Goal: Task Accomplishment & Management: Use online tool/utility

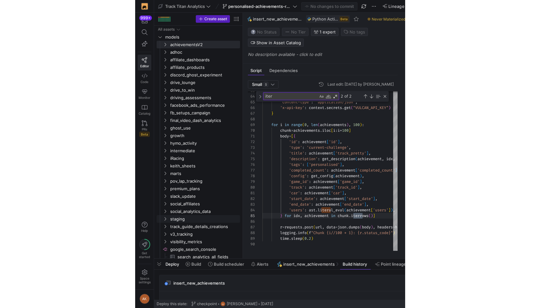
scroll to position [51, 100]
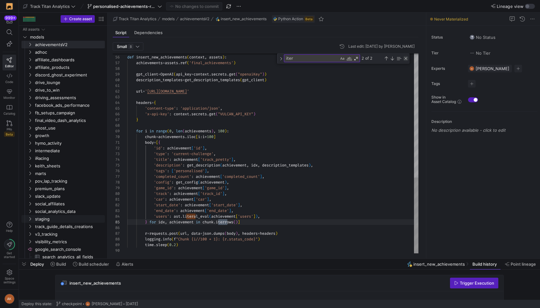
click at [270, 57] on div "Close (Escape)" at bounding box center [405, 58] width 5 height 5
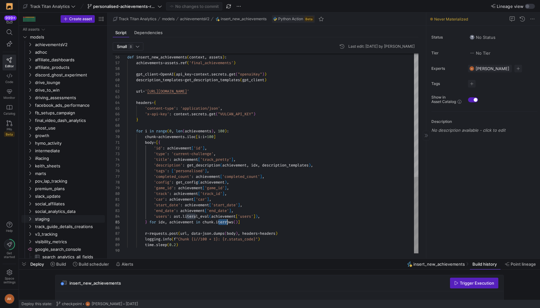
scroll to position [23, 100]
click at [35, 44] on span "achievementsV2" at bounding box center [62, 44] width 54 height 7
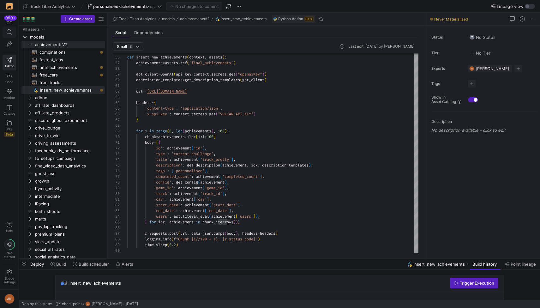
click at [9, 36] on span at bounding box center [9, 32] width 13 height 11
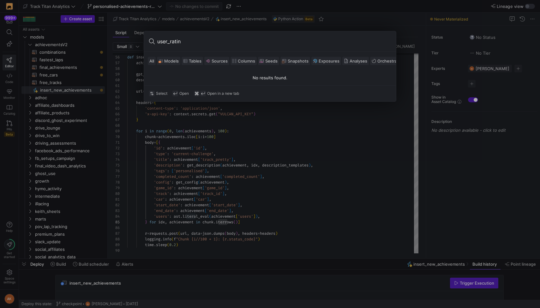
type input "user_rating"
click at [123, 140] on div at bounding box center [270, 154] width 540 height 308
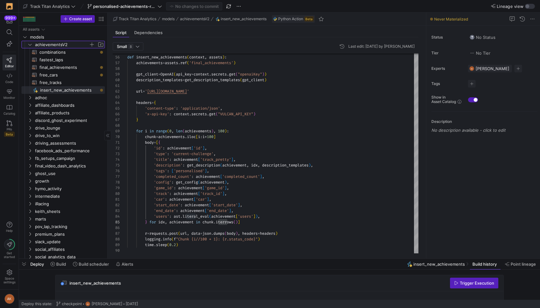
click at [30, 45] on icon "Press SPACE to select this row." at bounding box center [29, 45] width 3 height 2
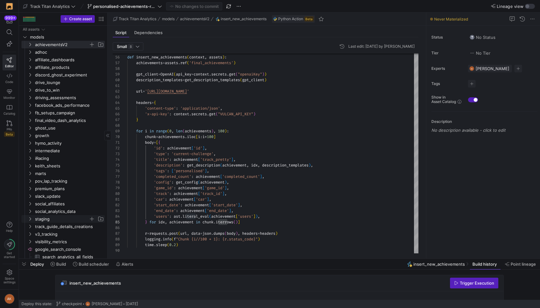
click at [29, 219] on icon "Press SPACE to select this row." at bounding box center [30, 219] width 4 height 4
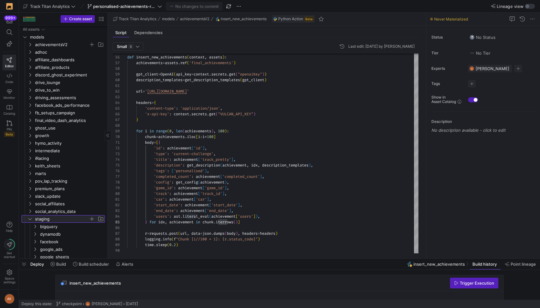
scroll to position [156, 0]
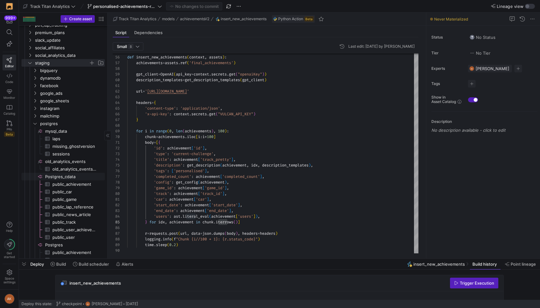
click at [53, 177] on span "Postgres_cdata​​​​​​​​" at bounding box center [74, 176] width 59 height 7
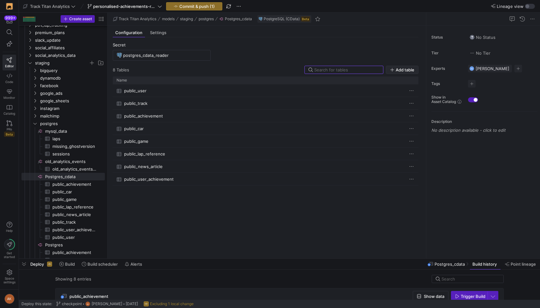
click at [270, 71] on icon "button" at bounding box center [392, 70] width 4 height 4
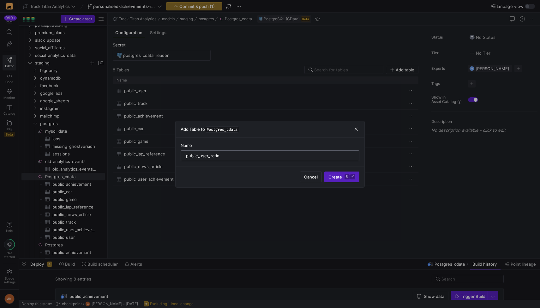
type input "public_user_rating"
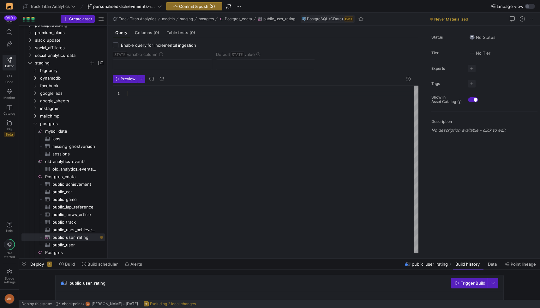
click at [211, 107] on div at bounding box center [272, 170] width 291 height 168
click at [140, 81] on span "button" at bounding box center [141, 78] width 7 height 7
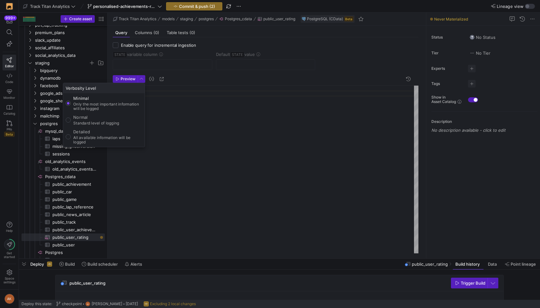
click at [112, 136] on p "All available information will be logged" at bounding box center [107, 140] width 69 height 9
click at [71, 136] on input "Detailed All available information will be logged" at bounding box center [68, 136] width 5 height 5
radio input "true"
click at [181, 111] on div at bounding box center [270, 154] width 540 height 308
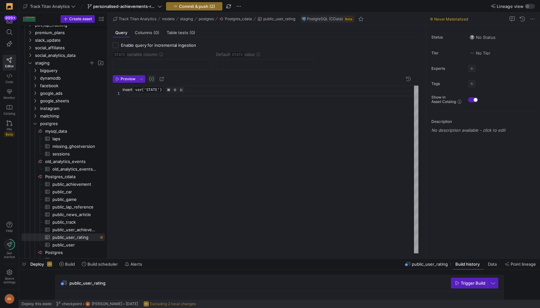
click at [150, 79] on span "button" at bounding box center [152, 79] width 8 height 8
type textarea "'{{ var('STATE') }}'"
click at [187, 95] on div "'{{ var(' STATE ') }}'" at bounding box center [272, 170] width 291 height 168
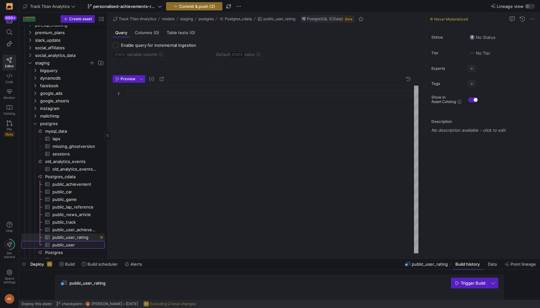
click at [78, 243] on span "public_user​​​​​​​​​" at bounding box center [74, 244] width 45 height 7
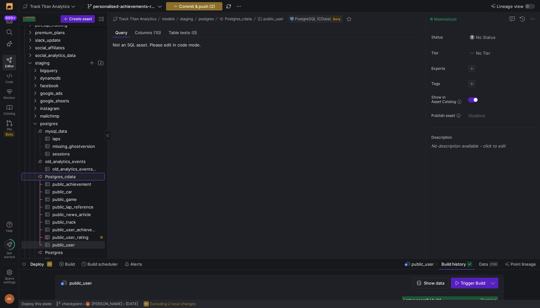
click at [72, 174] on span "Postgres_cdata​​​​​​​​" at bounding box center [74, 176] width 59 height 7
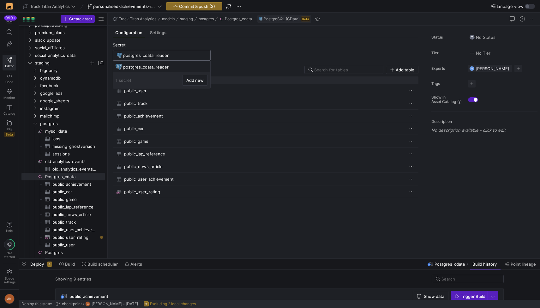
click at [155, 57] on input "postgres_cdata_reader" at bounding box center [164, 55] width 83 height 5
click at [157, 68] on div "postgres_cdata_reader" at bounding box center [162, 66] width 78 height 5
click at [163, 58] on div "postgres_cdata_reader" at bounding box center [164, 55] width 83 height 10
click at [223, 54] on y42-source-config-entity-configuration-tables-view "Secret postgres_cdata_reader 9 Table s Add table Drag here to set row groups Dr…" at bounding box center [266, 147] width 306 height 211
click at [142, 52] on div "postgres_cdata_reader" at bounding box center [164, 55] width 83 height 10
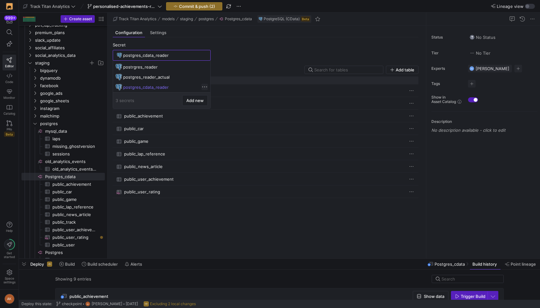
click at [208, 86] on span at bounding box center [205, 87] width 6 height 6
click at [210, 97] on span "Edit" at bounding box center [228, 95] width 44 height 5
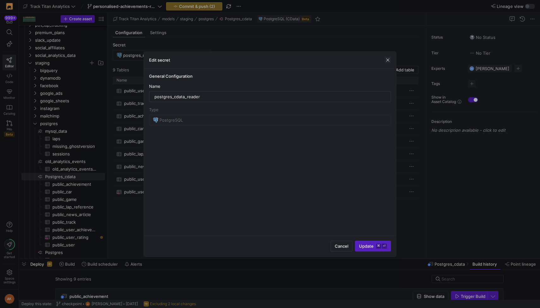
click at [270, 59] on span "button" at bounding box center [388, 60] width 6 height 6
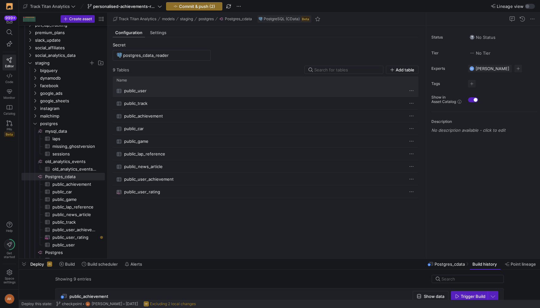
click at [270, 90] on span at bounding box center [411, 90] width 6 height 6
click at [270, 99] on span "Edit" at bounding box center [417, 99] width 8 height 5
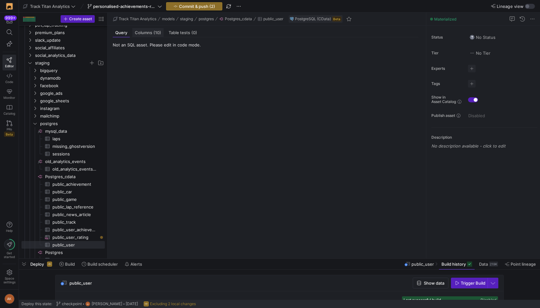
click at [148, 33] on span "Columns (10)" at bounding box center [148, 33] width 26 height 4
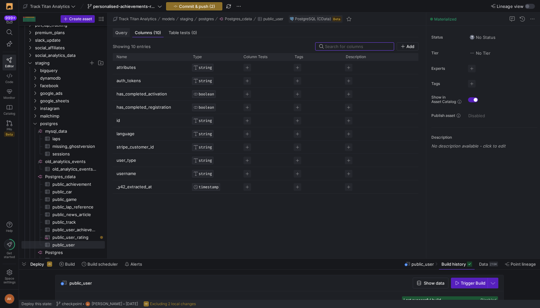
click at [119, 31] on span "Query" at bounding box center [121, 33] width 12 height 4
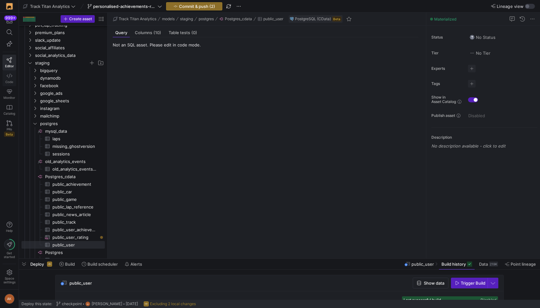
click at [7, 76] on icon at bounding box center [10, 76] width 6 height 6
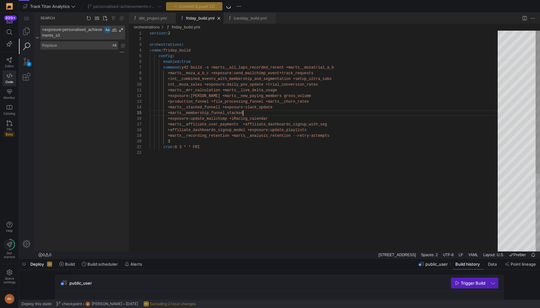
scroll to position [23, 93]
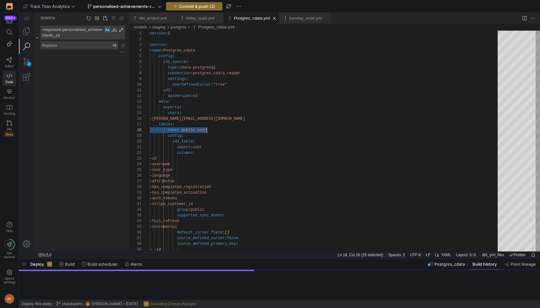
scroll to position [40, 57]
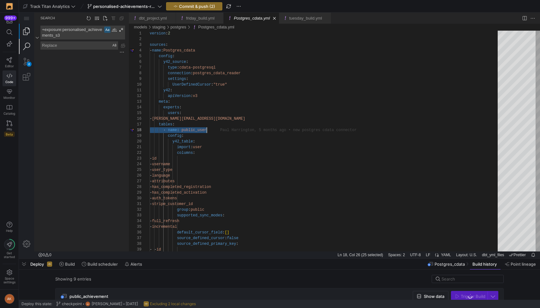
click at [29, 32] on link "Explorer (⇧⌘E)" at bounding box center [26, 31] width 15 height 15
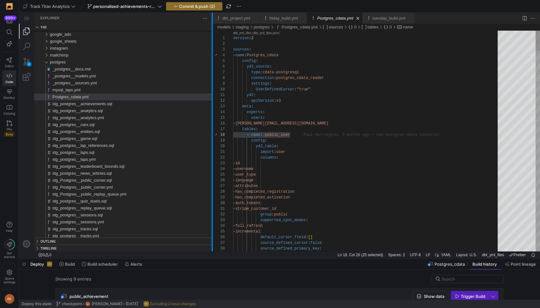
drag, startPoint x: 129, startPoint y: 158, endPoint x: 218, endPoint y: 149, distance: 88.8
click at [213, 149] on div at bounding box center [212, 132] width 1 height 239
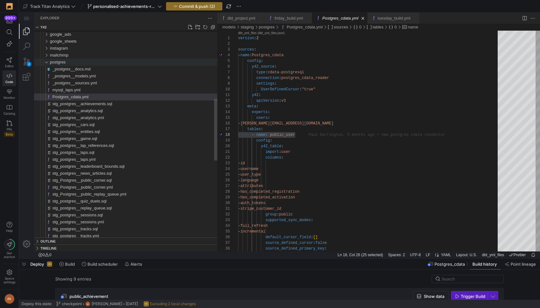
click at [46, 62] on div "postgres" at bounding box center [43, 62] width 15 height 7
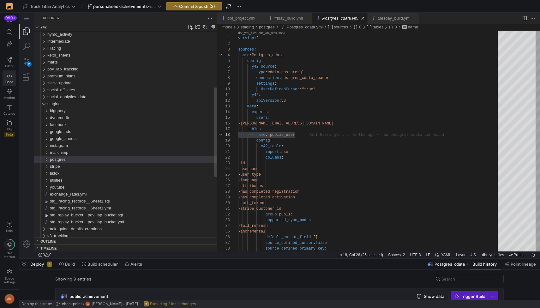
click at [46, 158] on div "postgres" at bounding box center [43, 159] width 15 height 7
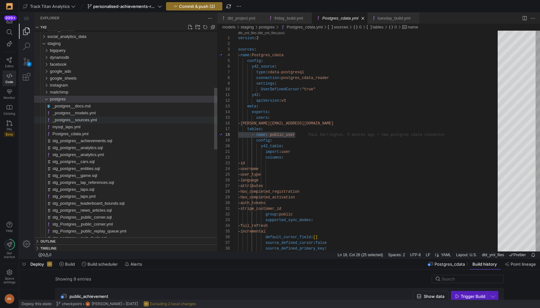
click at [70, 120] on span "_postgres__sources.yml" at bounding box center [74, 120] width 45 height 5
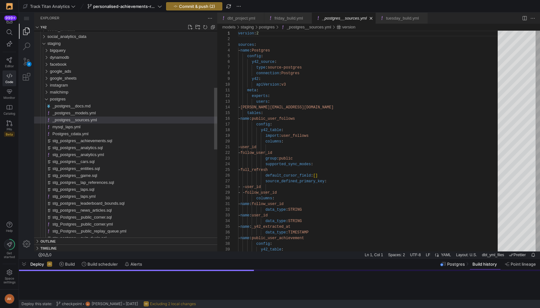
scroll to position [57, 0]
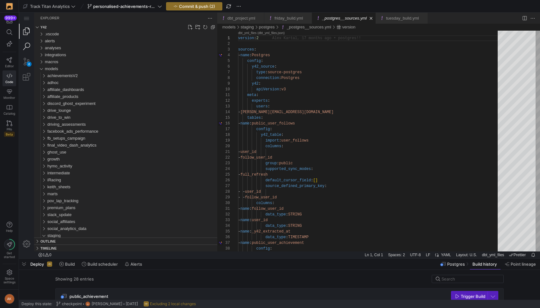
click at [25, 45] on link "Search (⇧⌘F)" at bounding box center [26, 46] width 15 height 15
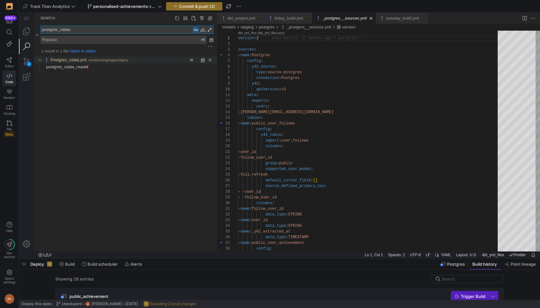
type textarea "postgres_cdata"
click at [115, 58] on span "models/staging/postgres" at bounding box center [108, 60] width 40 height 4
click at [113, 65] on span "Found 'r' at column 22 in line 'postgres_cdata_reader'" at bounding box center [152, 66] width 129 height 7
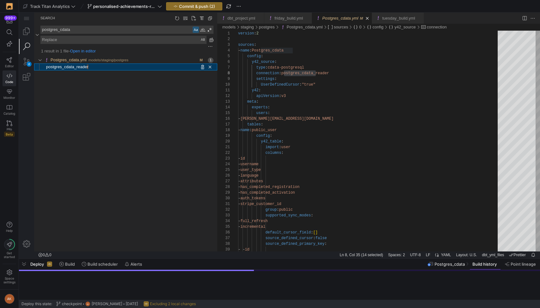
scroll to position [57, 78]
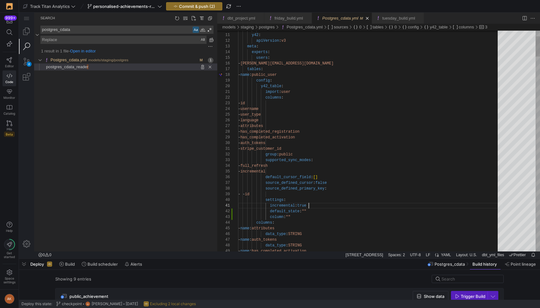
scroll to position [51, 48]
drag, startPoint x: 309, startPoint y: 205, endPoint x: 307, endPoint y: 201, distance: 4.7
type textarea "- stripe_customer_id group: public supported_sync_modes: - full_refresh - incre…"
type textarea "incremental: true"
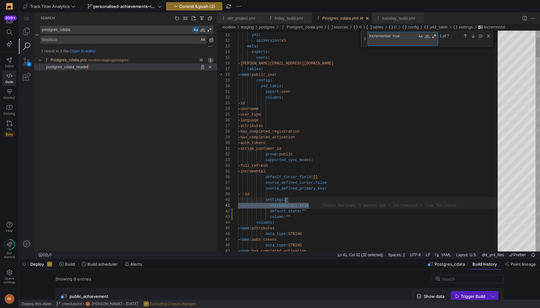
scroll to position [0, 0]
drag, startPoint x: 384, startPoint y: 42, endPoint x: 355, endPoint y: 33, distance: 30.9
click at [270, 33] on div "38 39 40 41 42 43 44 28 29 30 31 32 33 34 35 36 37 17 18 19 20 21 22 23 24 25 2…" at bounding box center [378, 141] width 323 height 221
type textarea "incremental: true default_state: "" column: "" columns: - name: attributes data…"
type textarea "incremental: true"
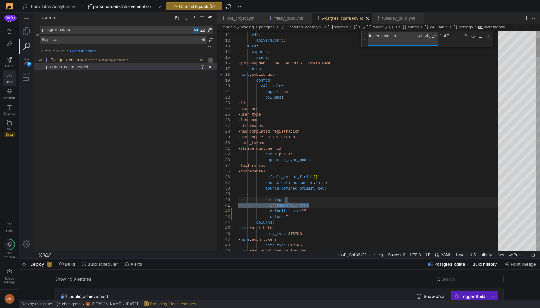
scroll to position [57, 71]
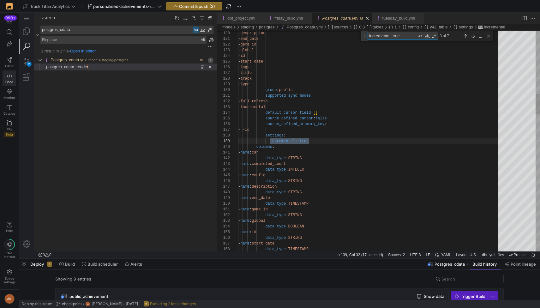
type textarea "- incremental default_cursor_field: [] source_defined_cursor: false source_defi…"
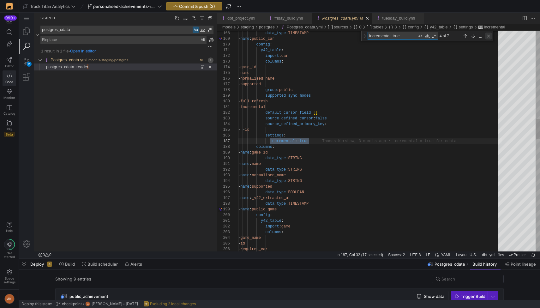
type textarea "incremental: true"
click at [270, 36] on div "Close (Escape)" at bounding box center [488, 36] width 7 height 7
click at [8, 34] on icon at bounding box center [10, 32] width 6 height 6
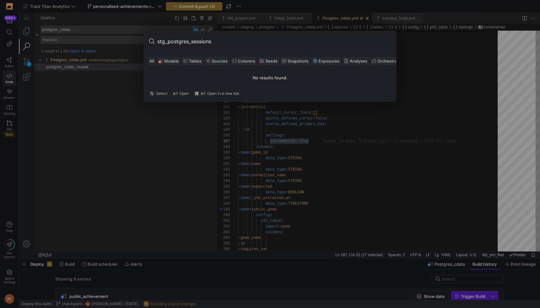
click at [192, 42] on input "stg_postgres_sessions" at bounding box center [274, 41] width 234 height 10
type input "stg_postgres__sessions"
click at [211, 75] on div "/models/" at bounding box center [212, 74] width 15 height 4
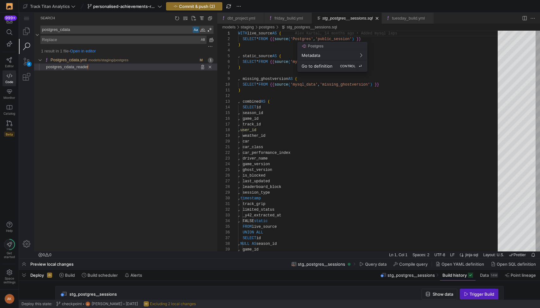
click at [270, 66] on span "Go to definition" at bounding box center [317, 65] width 31 height 5
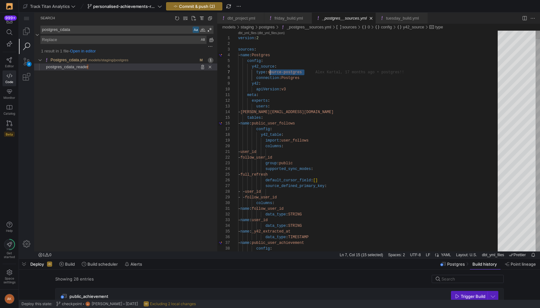
scroll to position [34, 32]
drag, startPoint x: 304, startPoint y: 72, endPoint x: 269, endPoint y: 74, distance: 34.8
drag, startPoint x: 76, startPoint y: 30, endPoint x: 17, endPoint y: 27, distance: 58.8
click at [19, 13] on html "_postgres__sources.[PERSON_NAME] — y42 — Code - OSS — y42 2 Search Search postg…" at bounding box center [279, 13] width 521 height 0
paste textarea "source-postgres"
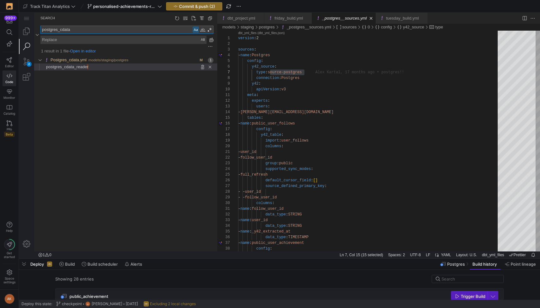
type textarea "source-postgres"
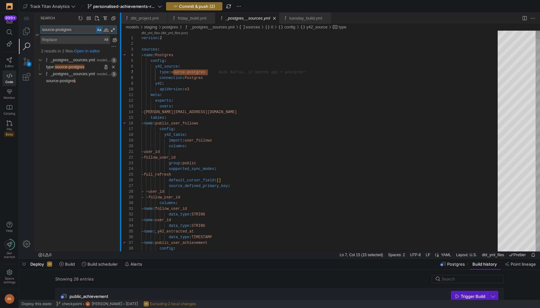
drag, startPoint x: 218, startPoint y: 118, endPoint x: 121, endPoint y: 124, distance: 96.8
click at [121, 124] on div at bounding box center [120, 132] width 1 height 239
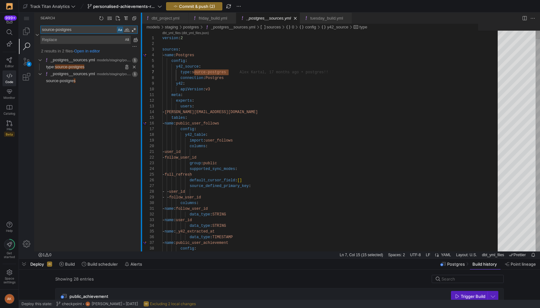
drag, startPoint x: 121, startPoint y: 145, endPoint x: 134, endPoint y: 152, distance: 14.8
click at [141, 152] on div at bounding box center [141, 132] width 1 height 239
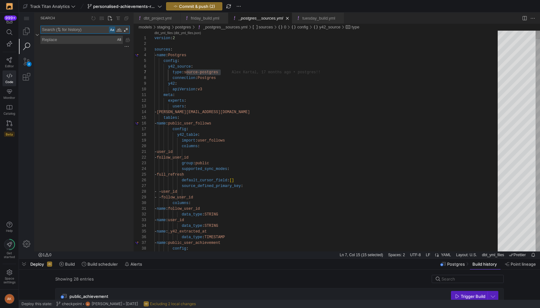
type textarea "meta: experts: users: - [PERSON_NAME][EMAIL_ADDRESS][DOMAIN_NAME] tables: - nam…"
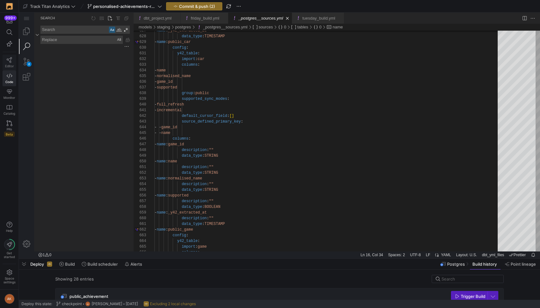
click at [12, 63] on link "Editor" at bounding box center [10, 63] width 14 height 16
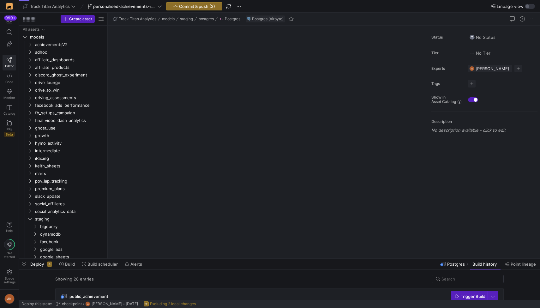
scroll to position [154, 0]
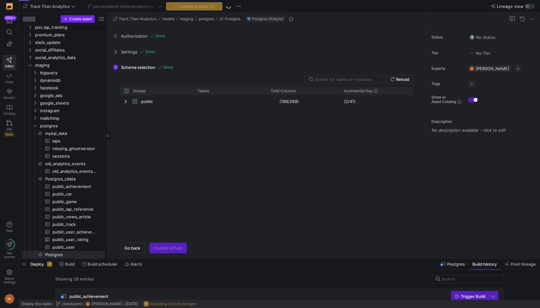
checkbox input "false"
click at [14, 32] on span at bounding box center [9, 32] width 13 height 11
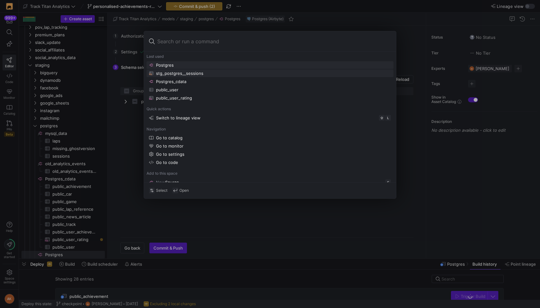
click at [179, 73] on div "stg_postgres__sessions" at bounding box center [179, 73] width 47 height 5
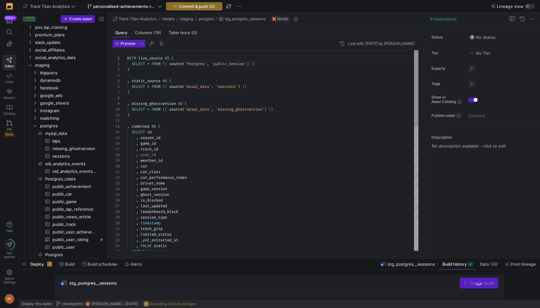
scroll to position [57, 0]
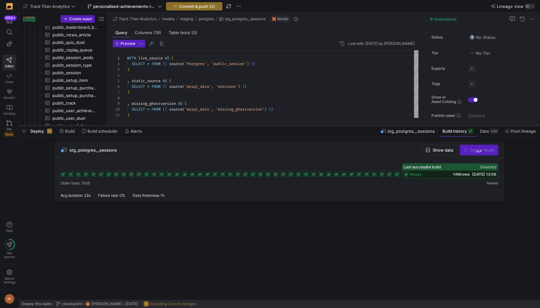
drag, startPoint x: 378, startPoint y: 259, endPoint x: 375, endPoint y: 126, distance: 133.0
click at [270, 126] on div at bounding box center [279, 125] width 521 height 3
click at [270, 81] on div at bounding box center [270, 154] width 540 height 308
click at [247, 113] on span "Redirect to asset" at bounding box center [235, 112] width 34 height 5
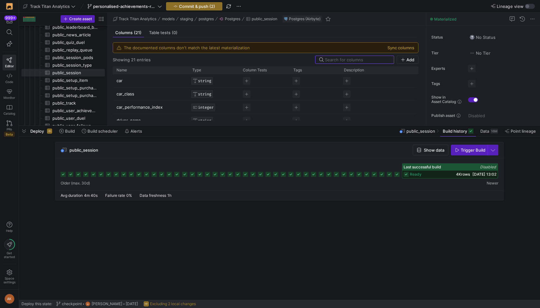
click at [270, 174] on icon at bounding box center [406, 174] width 5 height 5
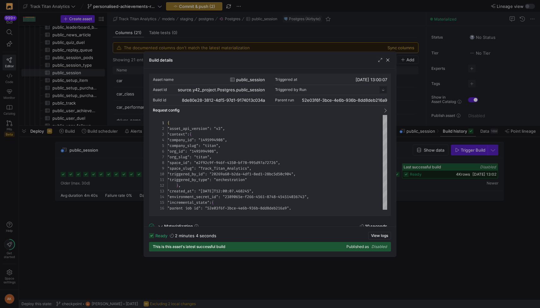
scroll to position [57, 0]
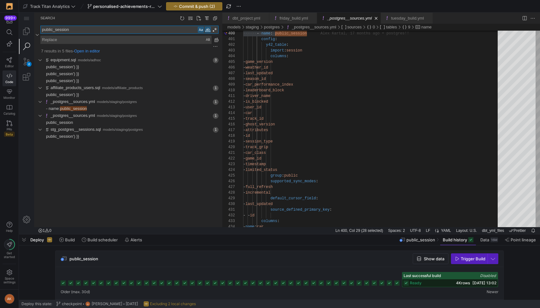
scroll to position [51, 64]
click at [118, 107] on span "Found 'public_session' at column 16 in line ' - name: public_session'" at bounding box center [155, 108] width 136 height 7
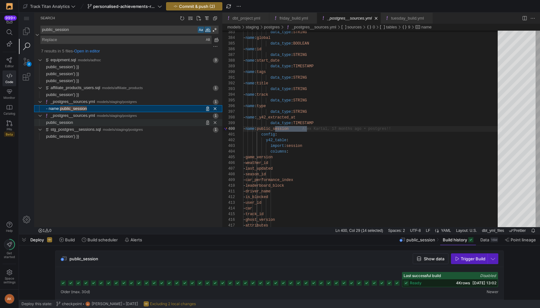
click at [110, 124] on span "Found '' at column 16 in line 'public_session'" at bounding box center [147, 122] width 149 height 7
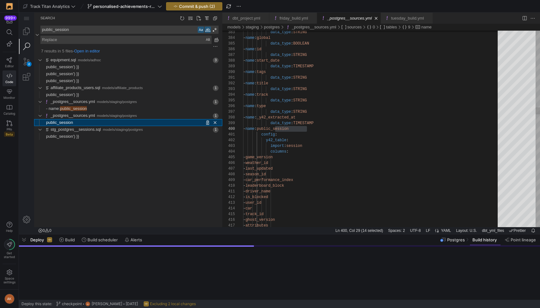
scroll to position [57, 64]
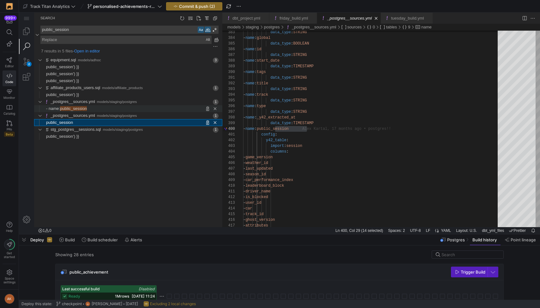
click at [108, 109] on span "Found 'public_session' at column 16 in line ' - name: public_session'" at bounding box center [155, 108] width 136 height 7
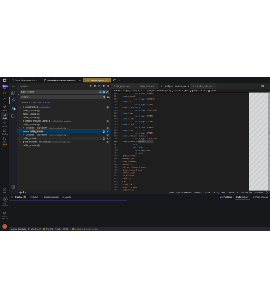
scroll to position [57, 64]
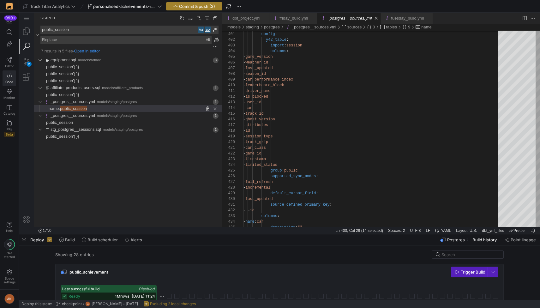
click at [187, 6] on span "Commit & push (2)" at bounding box center [197, 6] width 36 height 5
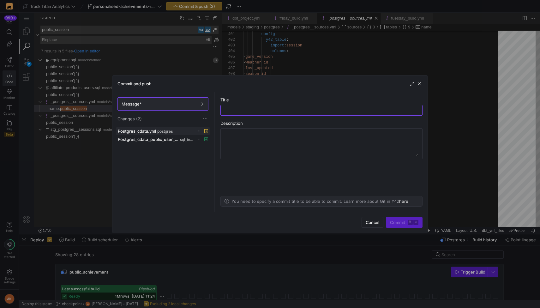
click at [200, 131] on icon at bounding box center [200, 131] width 4 height 4
click at [208, 150] on span "Discard" at bounding box center [209, 149] width 15 height 5
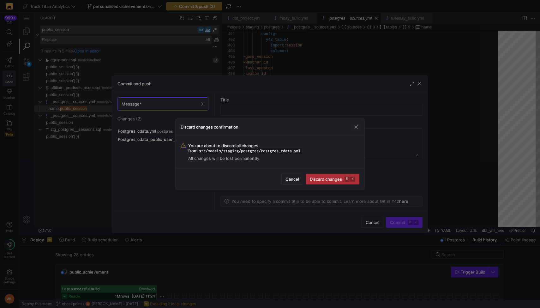
click at [311, 177] on span "Discard changes ⌘ ⏎" at bounding box center [332, 179] width 45 height 5
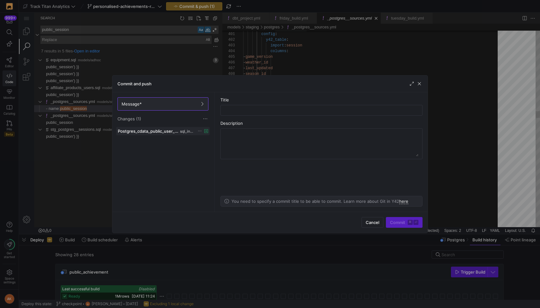
click at [200, 132] on icon at bounding box center [200, 131] width 4 height 4
click at [213, 147] on span "Discard" at bounding box center [209, 149] width 15 height 5
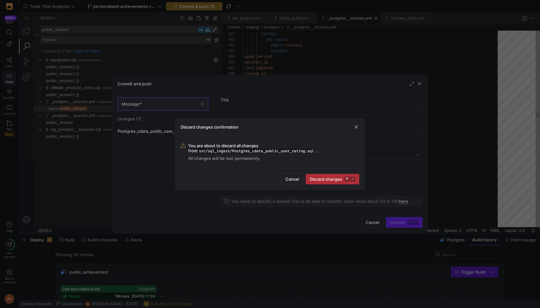
drag, startPoint x: 326, startPoint y: 181, endPoint x: 322, endPoint y: 178, distance: 5.1
click at [326, 181] on span "submit" at bounding box center [332, 179] width 53 height 10
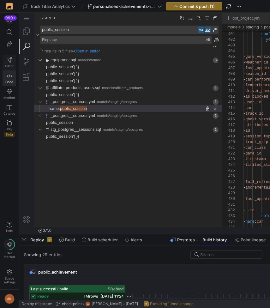
click at [8, 65] on span "Editor" at bounding box center [9, 66] width 9 height 4
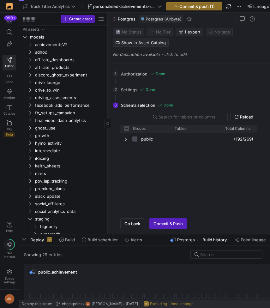
scroll to position [171, 0]
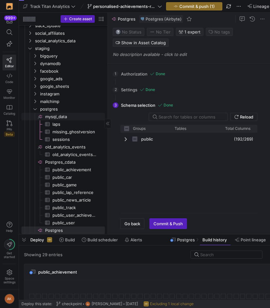
checkbox input "false"
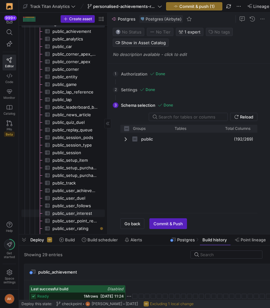
scroll to position [381, 0]
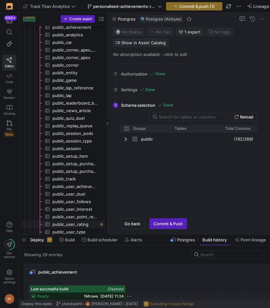
click at [72, 222] on span "public_user_rating​​​​​​​​​" at bounding box center [74, 224] width 45 height 7
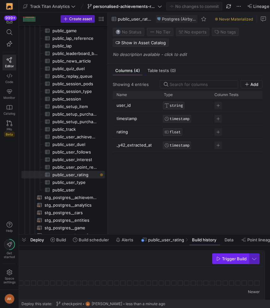
click at [233, 256] on span "Trigger Build" at bounding box center [234, 258] width 25 height 5
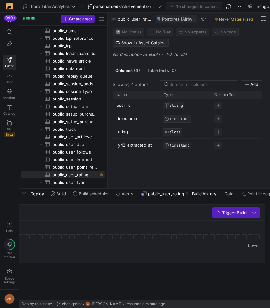
scroll to position [0, 139]
drag, startPoint x: 221, startPoint y: 234, endPoint x: 219, endPoint y: 188, distance: 46.2
click at [219, 188] on div at bounding box center [144, 188] width 251 height 3
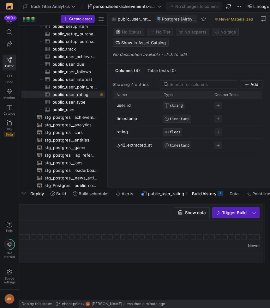
scroll to position [0, 0]
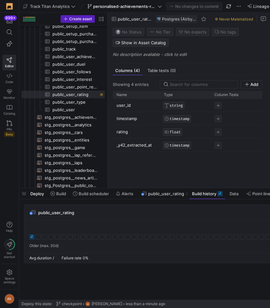
click at [31, 237] on icon at bounding box center [31, 236] width 5 height 5
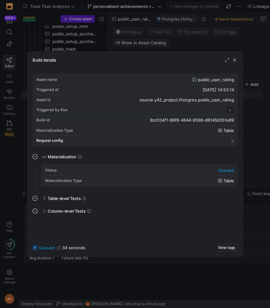
scroll to position [57, 0]
click at [228, 245] on span "View logs" at bounding box center [226, 247] width 17 height 4
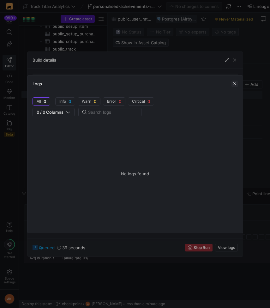
click at [233, 85] on span "button" at bounding box center [235, 84] width 6 height 6
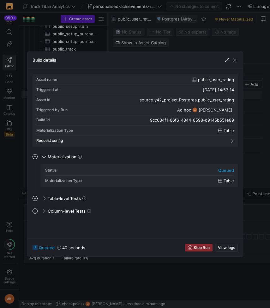
click at [157, 223] on mat-expansion-panel "Column-level Tests This job has no column tests" at bounding box center [135, 219] width 205 height 27
click at [225, 247] on span "View logs" at bounding box center [226, 247] width 17 height 4
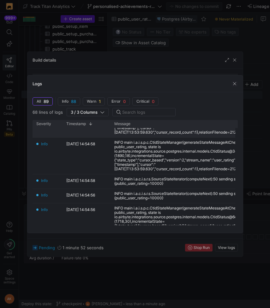
scroll to position [0, 0]
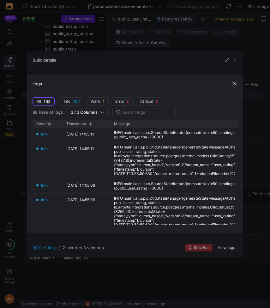
click at [235, 84] on span "button" at bounding box center [235, 84] width 6 height 6
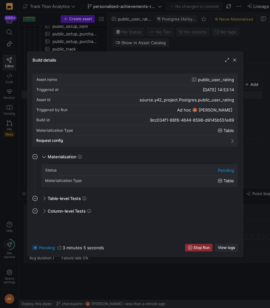
click at [225, 245] on span "button" at bounding box center [226, 247] width 22 height 7
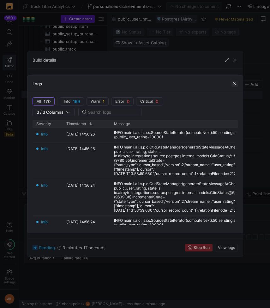
click at [235, 82] on span "button" at bounding box center [235, 84] width 6 height 6
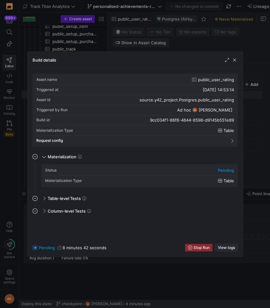
click at [230, 247] on span "View logs" at bounding box center [226, 247] width 17 height 4
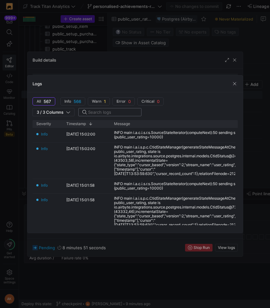
click at [133, 114] on input "text" at bounding box center [112, 112] width 48 height 5
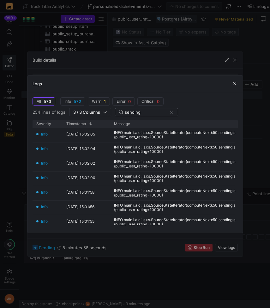
type input "sending"
click at [235, 82] on span "button" at bounding box center [235, 84] width 6 height 6
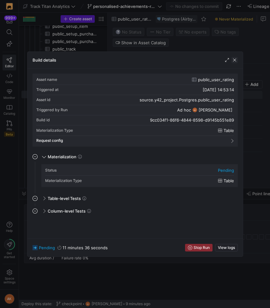
click at [237, 60] on span "button" at bounding box center [235, 60] width 6 height 6
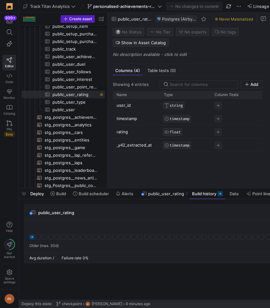
click at [30, 234] on icon at bounding box center [31, 236] width 5 height 5
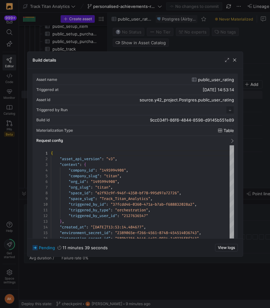
scroll to position [57, 0]
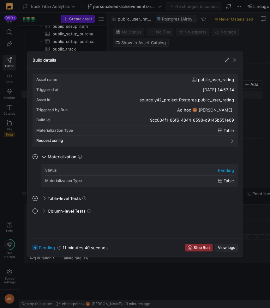
click at [228, 248] on span "View logs" at bounding box center [226, 247] width 17 height 4
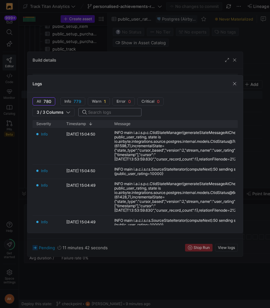
click at [97, 112] on input "text" at bounding box center [112, 112] width 48 height 5
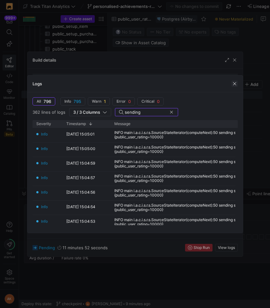
type input "sending"
click at [232, 84] on span "button" at bounding box center [235, 84] width 6 height 6
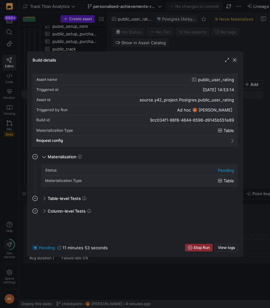
click at [232, 62] on span "button" at bounding box center [235, 60] width 6 height 6
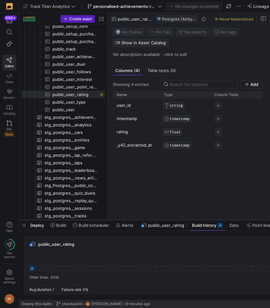
drag, startPoint x: 135, startPoint y: 188, endPoint x: 130, endPoint y: 225, distance: 36.6
click at [130, 221] on div at bounding box center [144, 220] width 251 height 3
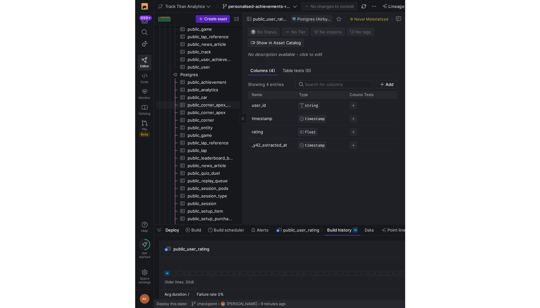
scroll to position [0, 0]
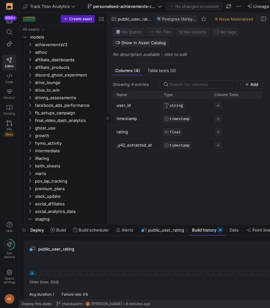
click at [205, 0] on y42-top-nav "Track Titan Analytics personalised-achievements-revamp No changes to commit Lin…" at bounding box center [144, 6] width 251 height 13
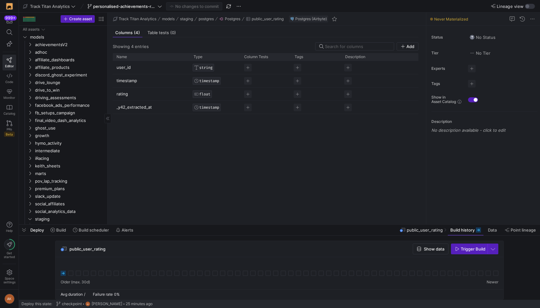
click at [63, 273] on rect at bounding box center [63, 273] width 5 height 5
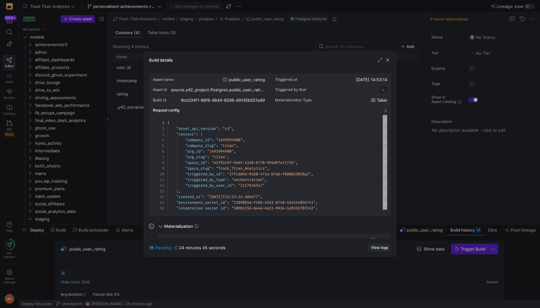
scroll to position [57, 0]
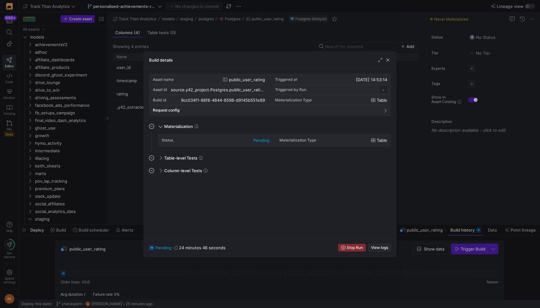
click at [372, 246] on span "View logs" at bounding box center [379, 247] width 17 height 4
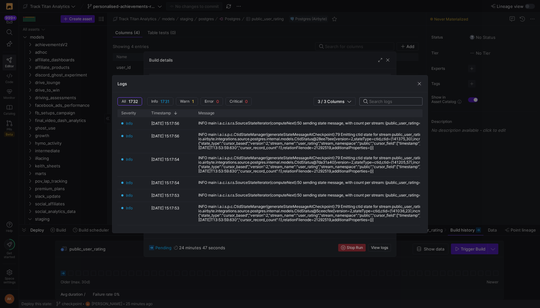
click at [373, 101] on input "text" at bounding box center [393, 101] width 48 height 5
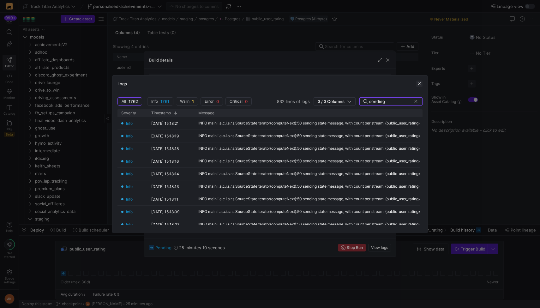
type input "sending"
click at [418, 85] on span "button" at bounding box center [419, 84] width 6 height 6
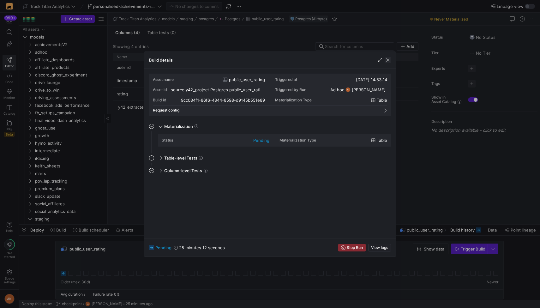
click at [388, 60] on span "button" at bounding box center [388, 60] width 6 height 6
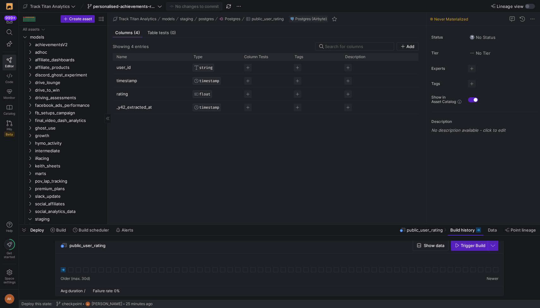
scroll to position [0, 0]
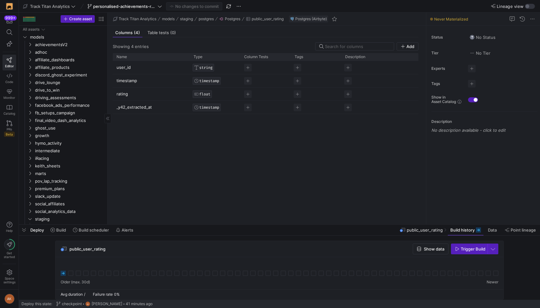
click at [62, 274] on icon at bounding box center [63, 273] width 5 height 5
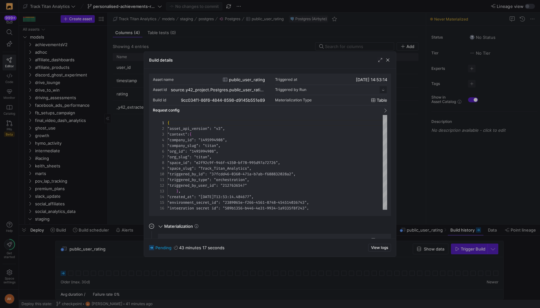
scroll to position [57, 0]
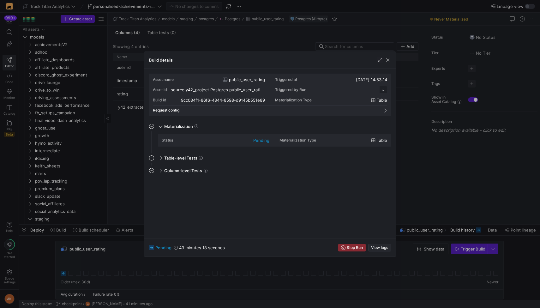
click at [378, 247] on span "View logs" at bounding box center [379, 247] width 17 height 4
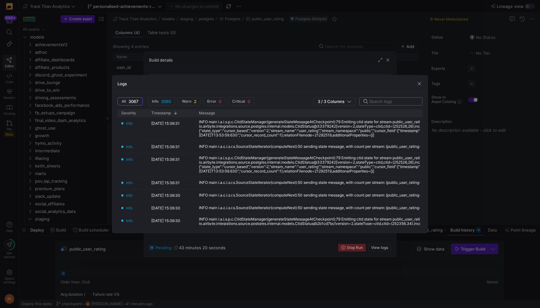
click at [376, 101] on input "text" at bounding box center [393, 101] width 48 height 5
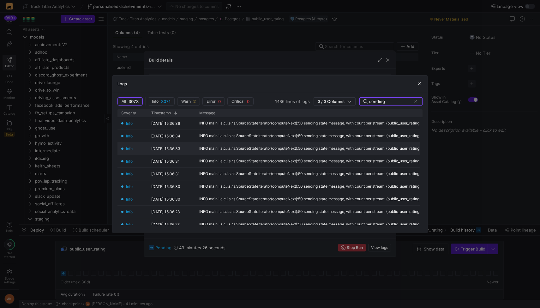
scroll to position [0, 30]
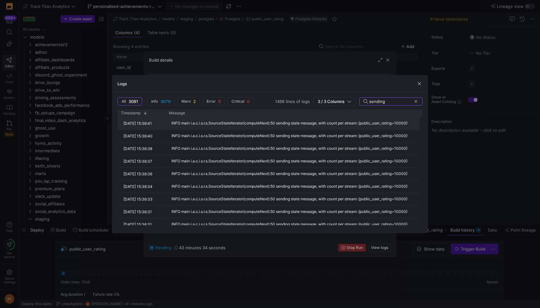
type input "sending"
click at [381, 127] on div "INFO main i.a.c.i.s.r.s.SourceStateIterator(computeNext):50 sending state messa…" at bounding box center [295, 123] width 255 height 12
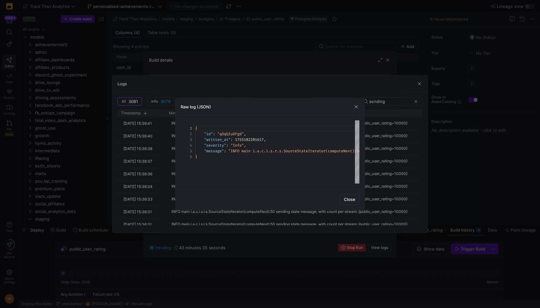
scroll to position [28, 0]
click at [357, 105] on span "button" at bounding box center [356, 107] width 6 height 6
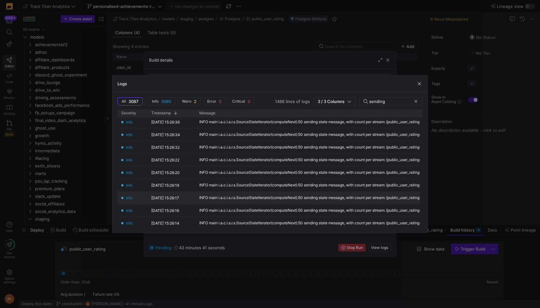
scroll to position [4837, 0]
click at [142, 100] on span "button" at bounding box center [130, 102] width 24 height 8
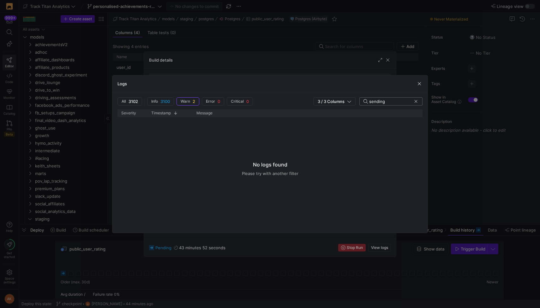
click at [413, 102] on icon at bounding box center [415, 101] width 5 height 4
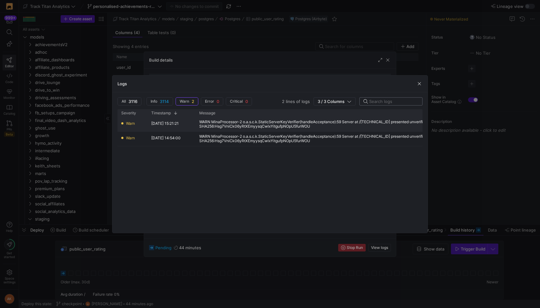
click at [260, 124] on div "WARN MinaProcessor-2 o.a.s.c.k.StaticServerKeyVerifier(handleAcceptance):59 Ser…" at bounding box center [351, 124] width 304 height 9
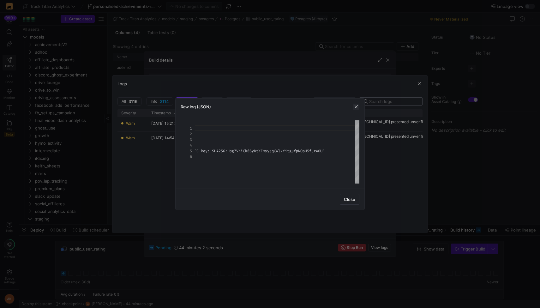
click at [355, 108] on span "button" at bounding box center [356, 107] width 6 height 6
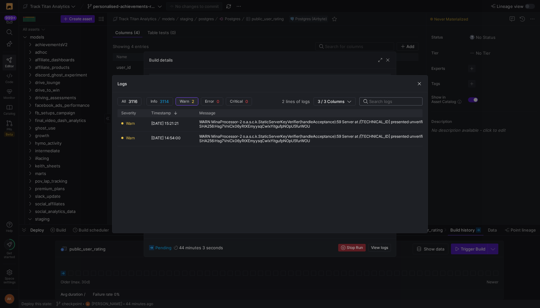
click at [193, 99] on span "2" at bounding box center [193, 101] width 3 height 5
click at [163, 99] on span "3122" at bounding box center [165, 101] width 9 height 5
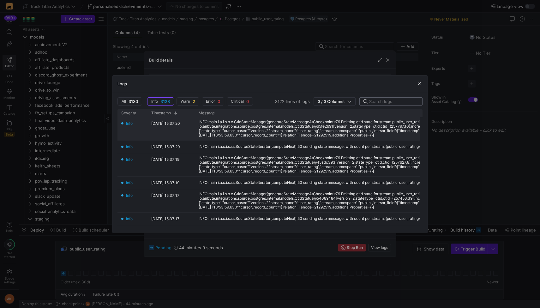
click at [264, 135] on div "INFO main i.a.i.s.p.c.CtidStateManager(generateStateMessageAtCheckpoint):79 Emi…" at bounding box center [349, 129] width 301 height 18
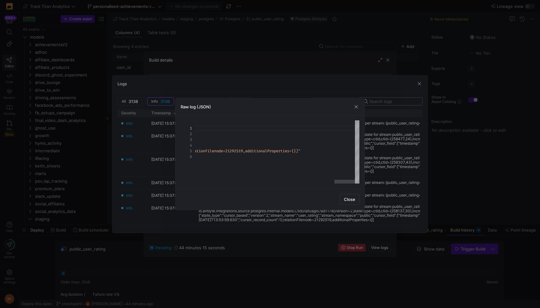
type textarea "O main i.a.i.s.p.c.CtidStateManager(generateStateMessageAtCheckpoint):79 Emitti…"
click at [357, 106] on span "button" at bounding box center [356, 107] width 6 height 6
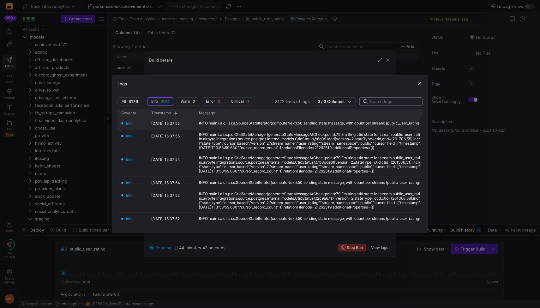
click at [315, 121] on div "INFO main i.a.c.i.s.r.s.SourceStateIterator(computeNext):50 sending state messa…" at bounding box center [317, 123] width 236 height 4
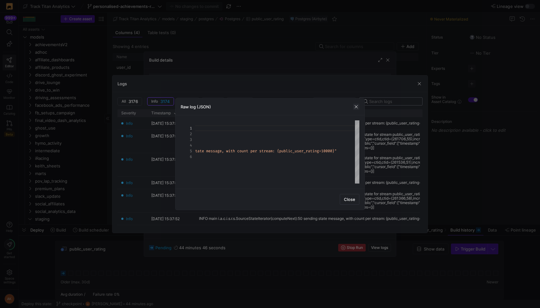
click at [357, 105] on span "button" at bounding box center [356, 107] width 6 height 6
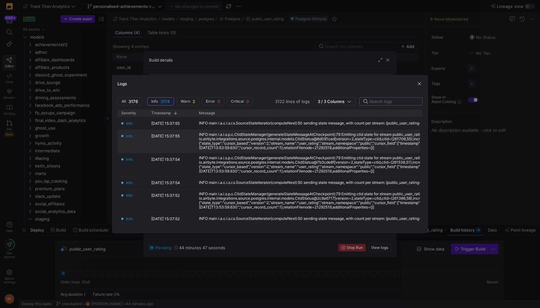
click at [315, 139] on div "INFO main i.a.i.s.p.c.CtidStateManager(generateStateMessageAtCheckpoint):79 Emi…" at bounding box center [349, 141] width 301 height 18
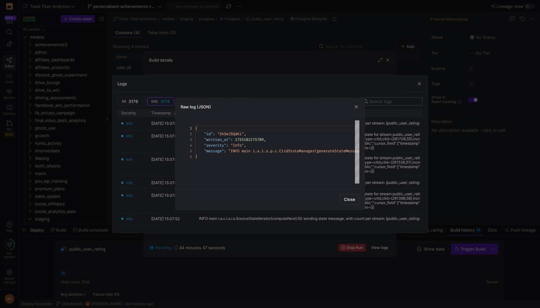
scroll to position [23, 0]
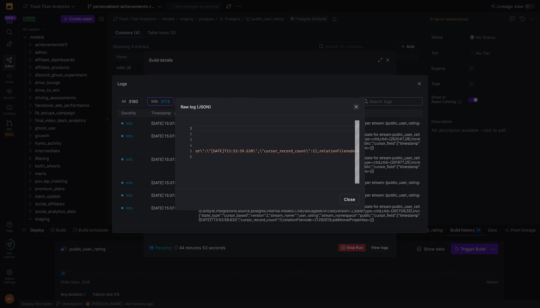
click at [359, 105] on span "button" at bounding box center [356, 107] width 6 height 6
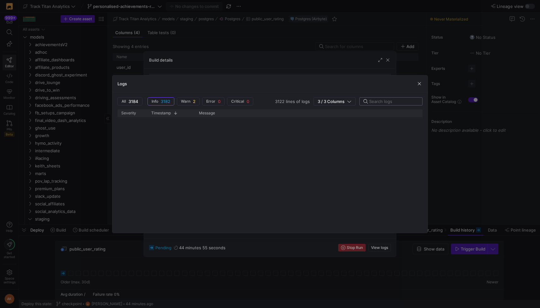
scroll to position [8482, 0]
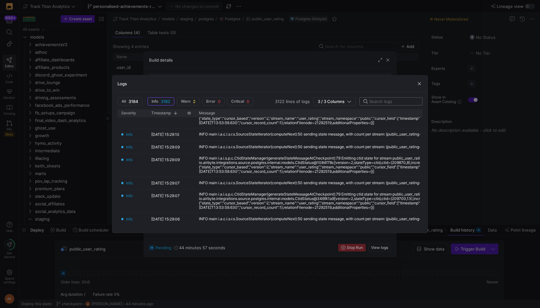
click at [163, 112] on span "Timestamp" at bounding box center [161, 113] width 20 height 4
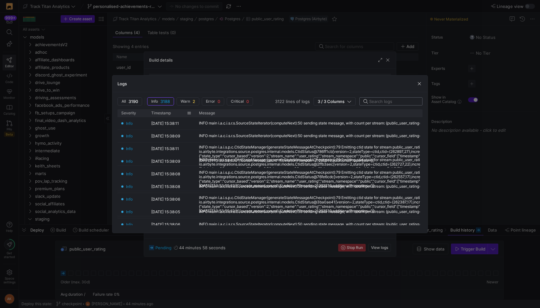
click at [163, 112] on span "Timestamp" at bounding box center [161, 113] width 20 height 4
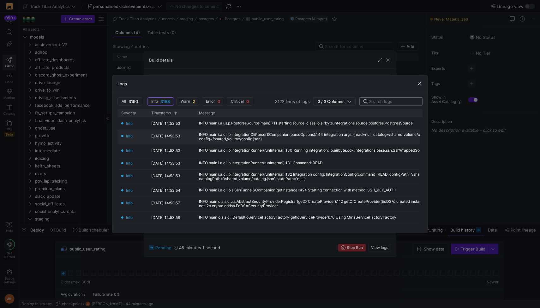
click at [232, 138] on div "INFO main i.a.c.i.b.IntegrationCliParser$Companion(parseOptions):144 integratio…" at bounding box center [349, 136] width 301 height 9
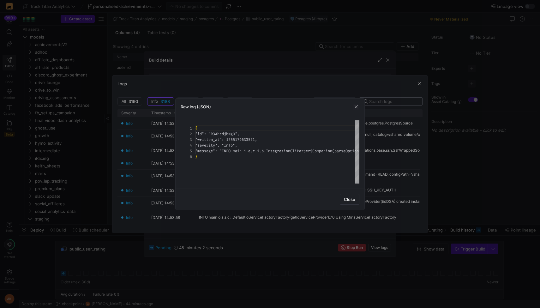
scroll to position [28, 0]
click at [354, 107] on span "button" at bounding box center [356, 107] width 6 height 6
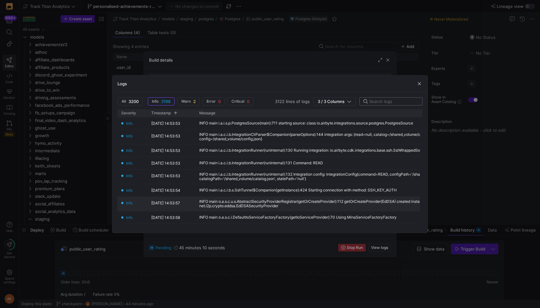
click at [226, 204] on div "INFO main o.a.s.c.u.s.AbstractSecurityProviderRegistrar(getOrCreateProvider):11…" at bounding box center [349, 203] width 301 height 9
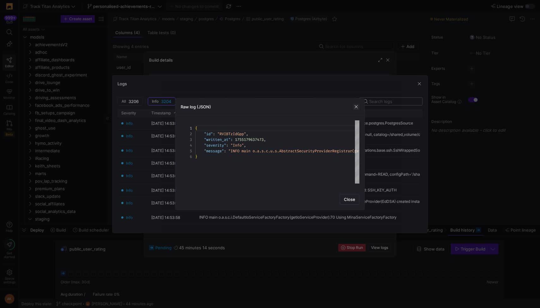
click at [357, 105] on span "button" at bounding box center [356, 107] width 6 height 6
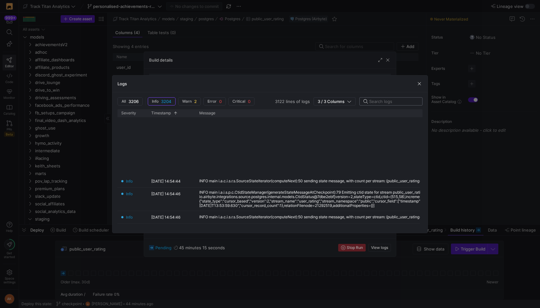
scroll to position [1134, 0]
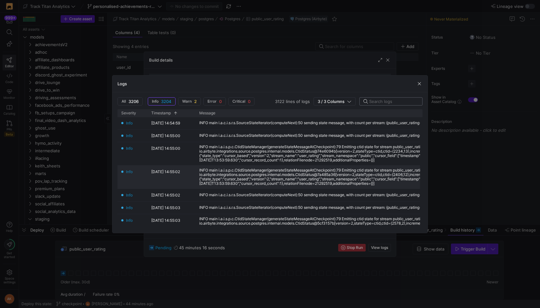
click at [248, 176] on div "INFO main i.a.i.s.p.c.CtidStateManager(generateStateMessageAtCheckpoint):79 Emi…" at bounding box center [349, 177] width 301 height 18
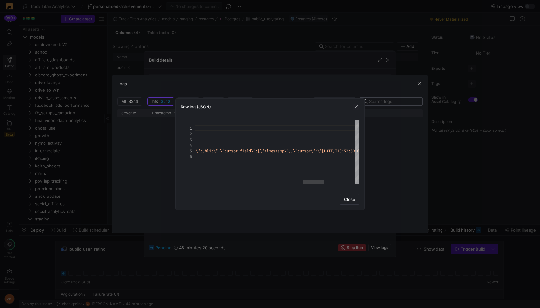
scroll to position [0, 0]
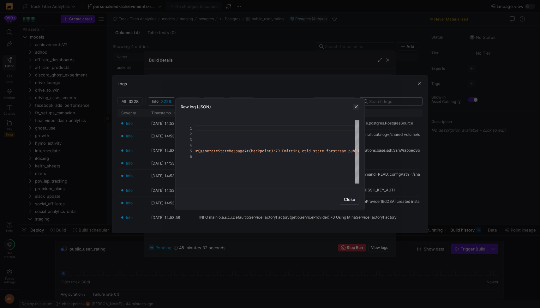
click at [359, 106] on span "button" at bounding box center [356, 107] width 6 height 6
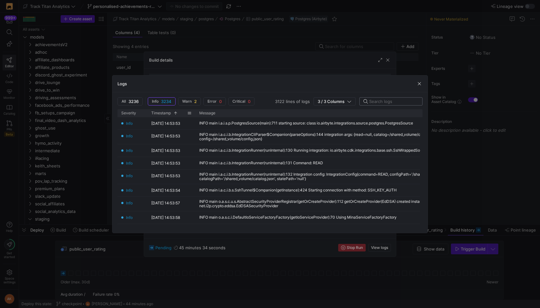
click at [156, 111] on span "Timestamp" at bounding box center [161, 113] width 20 height 4
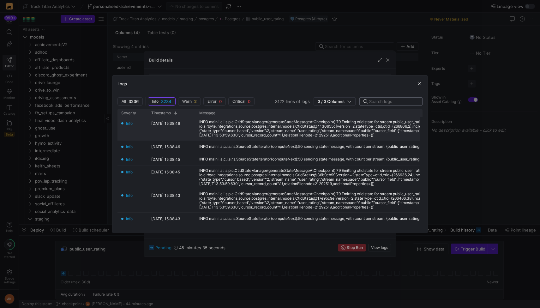
click at [234, 133] on div "INFO main i.a.i.s.p.c.CtidStateManager(generateStateMessageAtCheckpoint):79 Emi…" at bounding box center [349, 129] width 301 height 18
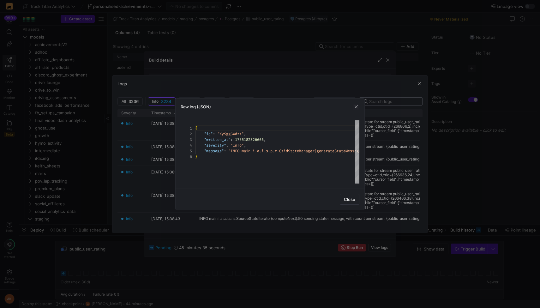
scroll to position [23, 0]
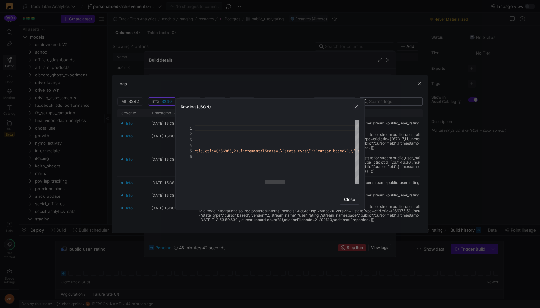
click at [244, 151] on div "{ "id" : "XySggGWdzt" , "written_at" : 1755182326666 , "severity" : "Info" , "m…" at bounding box center [276, 151] width 1257 height 63
type textarea "{ "id": "XySggGWdzt", "written_at": 1755182326666, "severity": "Info", "message…"
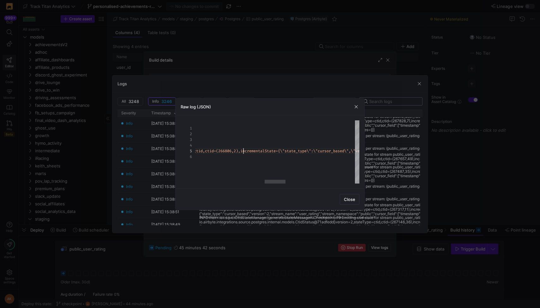
scroll to position [23, 596]
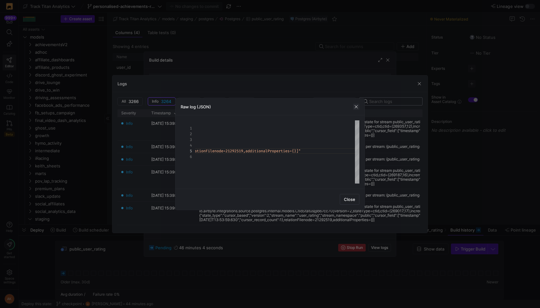
click at [356, 105] on span "button" at bounding box center [356, 107] width 6 height 6
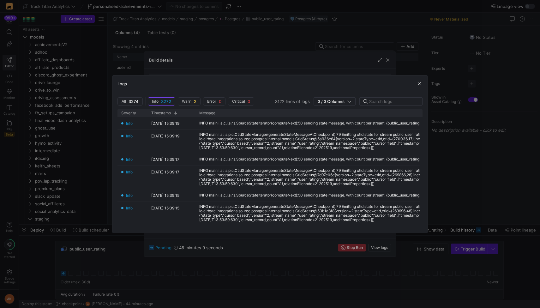
scroll to position [57, 0]
click at [421, 86] on span "button" at bounding box center [419, 84] width 6 height 6
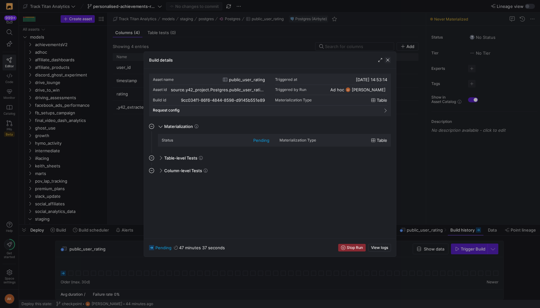
click at [388, 59] on span "button" at bounding box center [388, 60] width 6 height 6
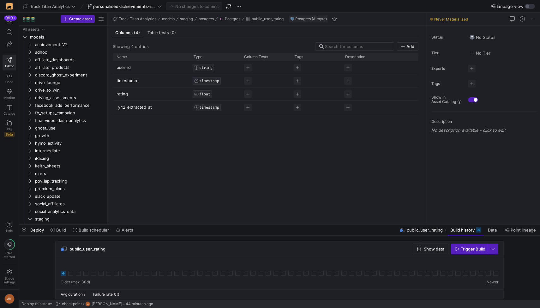
click at [63, 274] on icon at bounding box center [63, 273] width 5 height 5
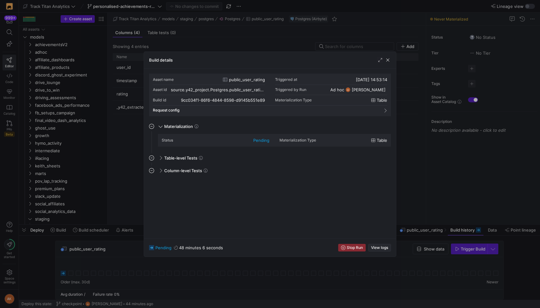
click at [380, 248] on span "View logs" at bounding box center [379, 247] width 17 height 4
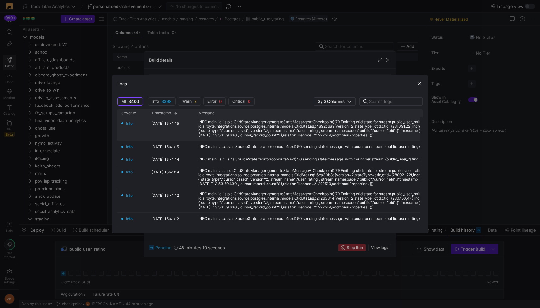
click at [256, 135] on div "INFO main i.a.i.s.p.c.CtidStateManager(generateStateMessageAtCheckpoint):79 Emi…" at bounding box center [348, 129] width 301 height 18
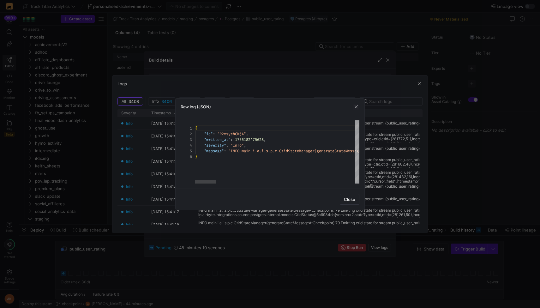
scroll to position [23, 0]
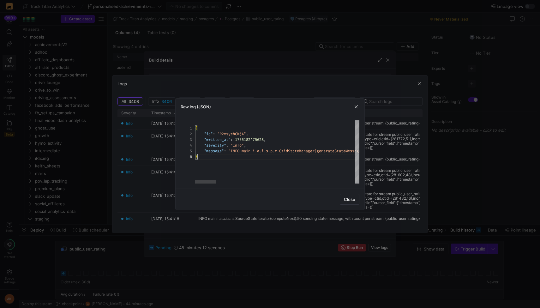
type textarea "{ "id": "R2msyebCMj4", "written_at": 1755182475628, "severity": "Info", "messag…"
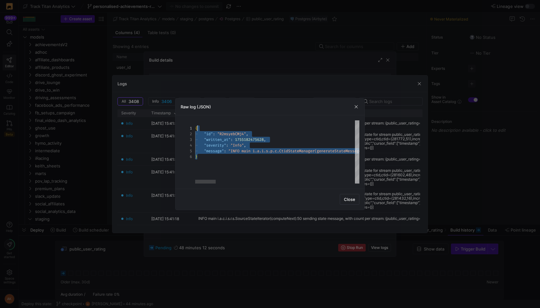
scroll to position [0, 0]
drag, startPoint x: 228, startPoint y: 156, endPoint x: 194, endPoint y: 125, distance: 45.9
click at [358, 107] on span "button" at bounding box center [356, 107] width 6 height 6
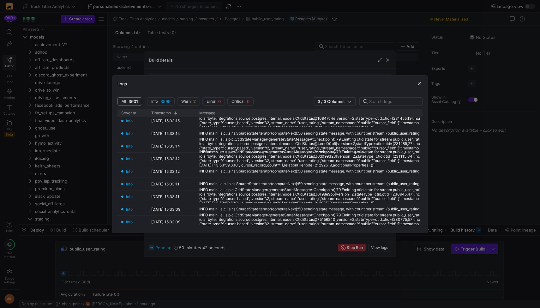
scroll to position [12926, 0]
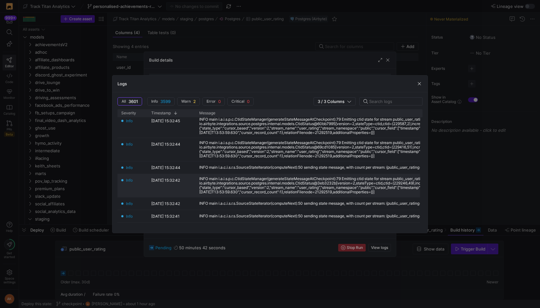
click at [282, 184] on div "INFO main i.a.i.s.p.c.CtidStateManager(generateStateMessageAtCheckpoint):79 Emi…" at bounding box center [349, 186] width 301 height 18
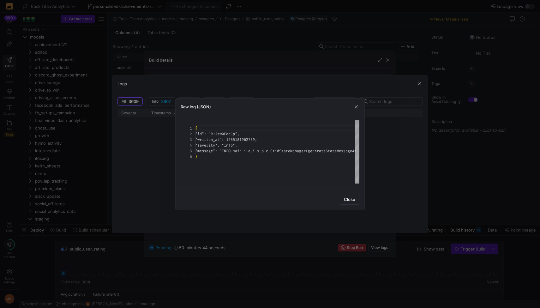
scroll to position [0, 0]
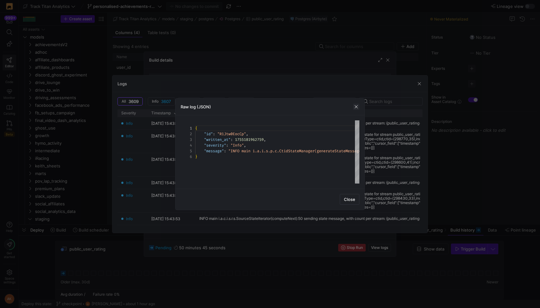
click at [353, 106] on span "button" at bounding box center [356, 107] width 6 height 6
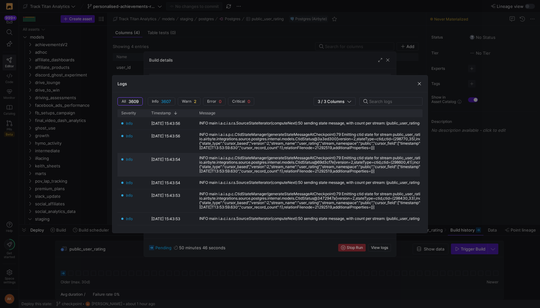
drag, startPoint x: 163, startPoint y: 159, endPoint x: 178, endPoint y: 157, distance: 15.2
click at [178, 157] on y42-timestamp-cell-renderer "14/08/25, 15:43:54" at bounding box center [165, 159] width 29 height 7
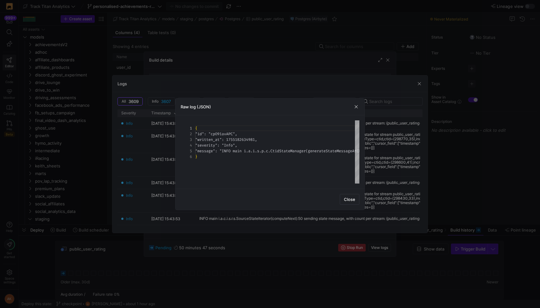
scroll to position [23, 0]
click at [356, 104] on span "button" at bounding box center [356, 107] width 6 height 6
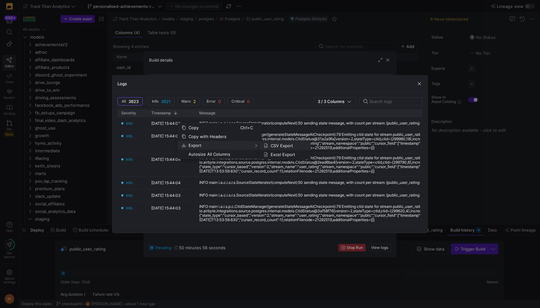
click at [270, 144] on span "CSV Export" at bounding box center [286, 145] width 37 height 9
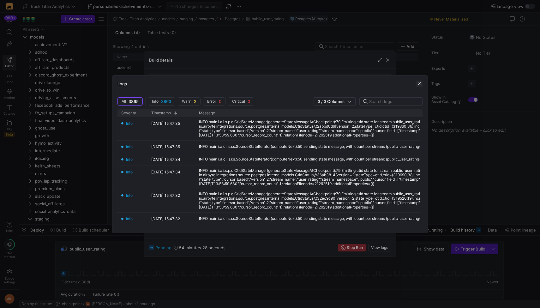
click at [419, 81] on span "button" at bounding box center [419, 84] width 6 height 6
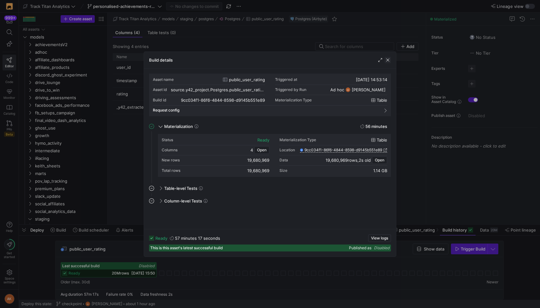
click at [388, 60] on span "button" at bounding box center [388, 60] width 6 height 6
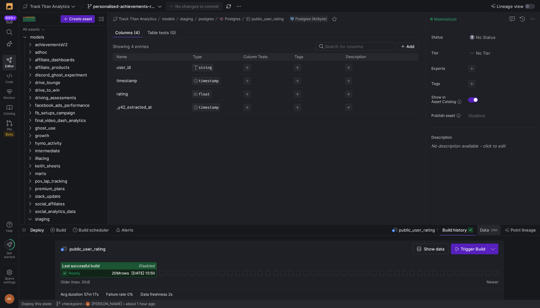
click at [491, 232] on div "20M" at bounding box center [494, 229] width 8 height 5
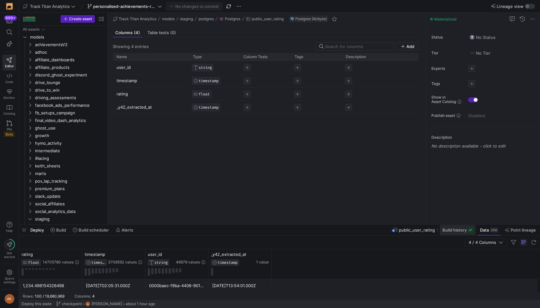
click at [455, 232] on span "Build history" at bounding box center [455, 229] width 24 height 5
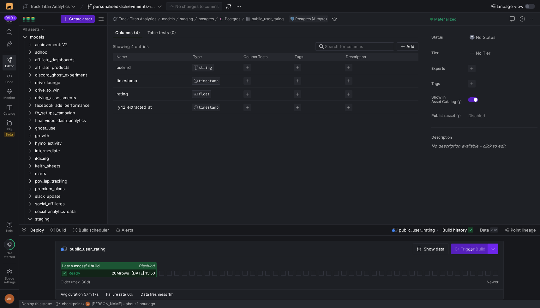
click at [492, 249] on span "button" at bounding box center [493, 249] width 10 height 10
click at [481, 258] on span "Incremental Build" at bounding box center [475, 259] width 40 height 5
click at [473, 249] on span "Trigger Build" at bounding box center [473, 248] width 25 height 5
click at [210, 257] on div "Last successful build Disabled ready 20M rows 14/08/25, 15:50" at bounding box center [280, 273] width 448 height 32
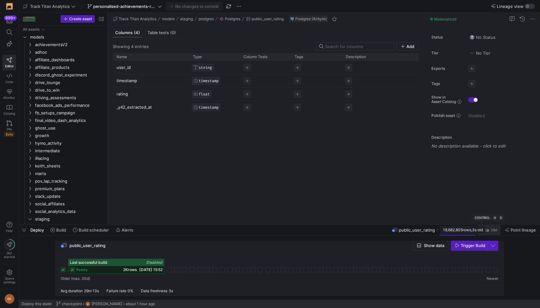
click at [492, 232] on div "20M" at bounding box center [494, 229] width 8 height 5
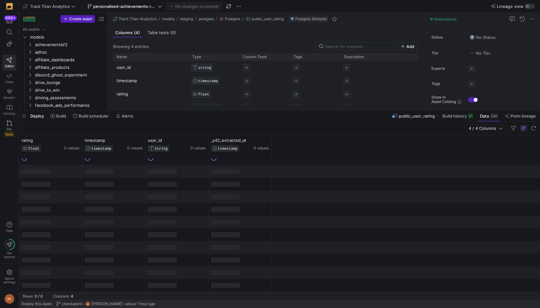
drag, startPoint x: 265, startPoint y: 223, endPoint x: 262, endPoint y: 109, distance: 114.0
click at [262, 109] on div at bounding box center [279, 110] width 521 height 3
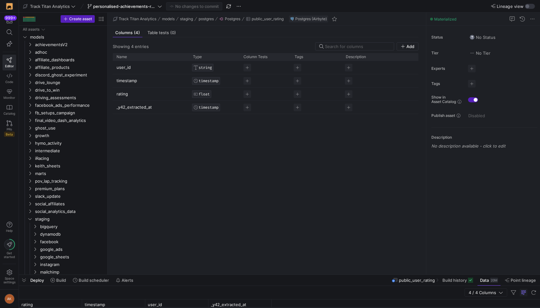
drag, startPoint x: 220, startPoint y: 111, endPoint x: 211, endPoint y: 276, distance: 164.5
click at [211, 276] on div at bounding box center [279, 275] width 521 height 3
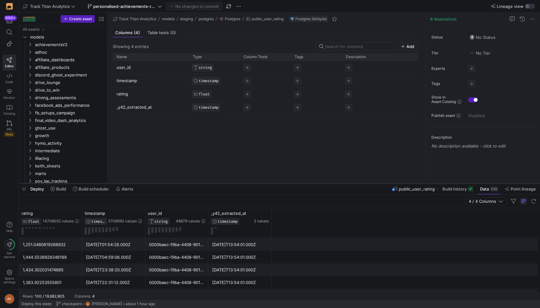
drag, startPoint x: 214, startPoint y: 275, endPoint x: 238, endPoint y: 180, distance: 98.4
click at [238, 182] on div at bounding box center [279, 183] width 521 height 3
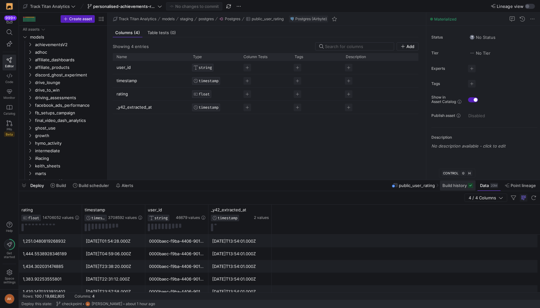
click at [458, 187] on span "Build history" at bounding box center [455, 185] width 24 height 5
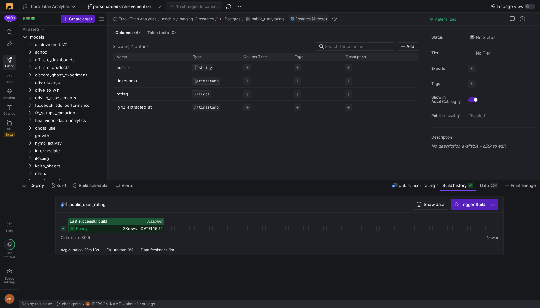
click at [62, 230] on icon at bounding box center [63, 228] width 5 height 5
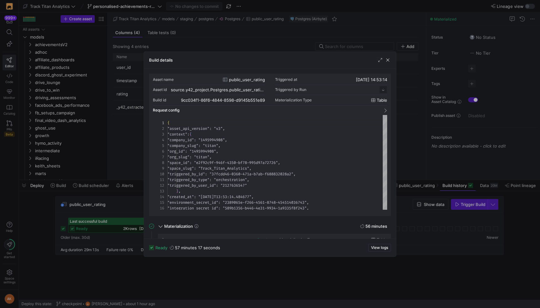
scroll to position [57, 0]
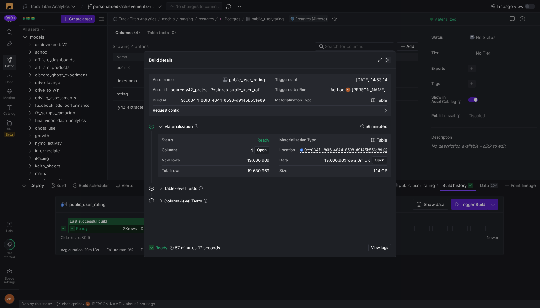
click at [389, 60] on span "button" at bounding box center [388, 60] width 6 height 6
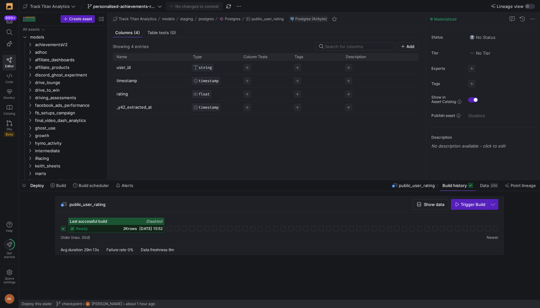
click at [335, 267] on cdk-virtual-scroll-viewport "public_user_rating Show data Trigger Build Last successful build Disabled ready…" at bounding box center [279, 248] width 521 height 104
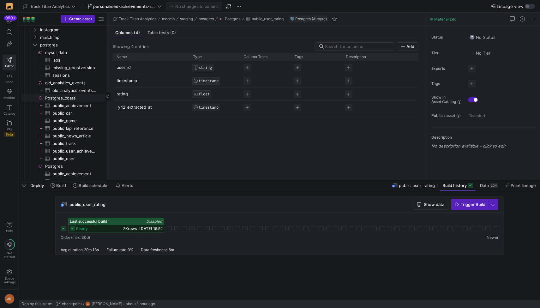
scroll to position [219, 0]
click at [92, 61] on span "Press SPACE to select this row." at bounding box center [92, 60] width 6 height 6
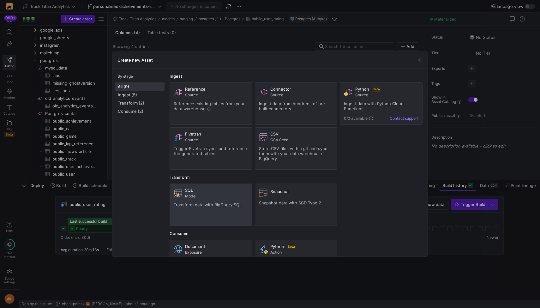
click at [224, 193] on div "SQL Model" at bounding box center [216, 193] width 63 height 11
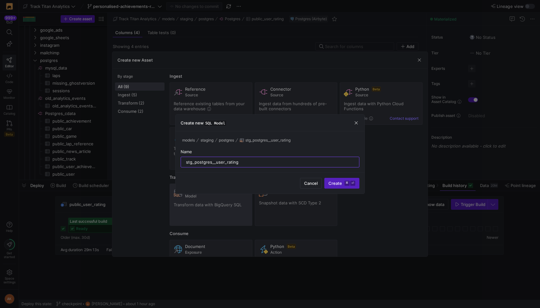
type input "stg_postgres__user_rating"
click at [324, 178] on button "Create ⌘ ⏎" at bounding box center [341, 183] width 35 height 11
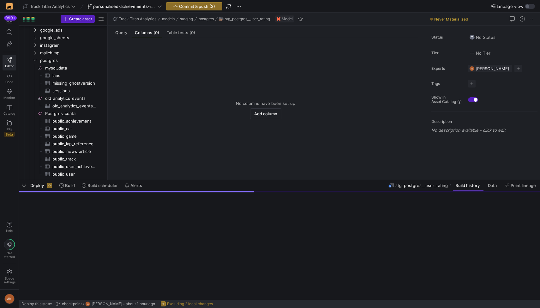
scroll to position [589, 0]
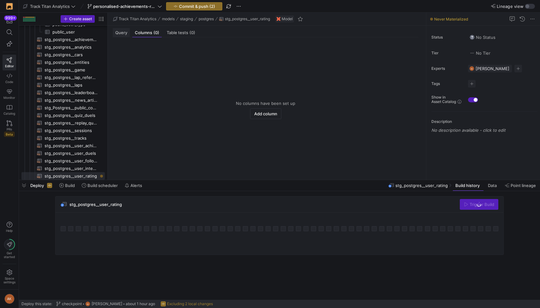
click at [115, 34] on div "Query" at bounding box center [121, 32] width 17 height 9
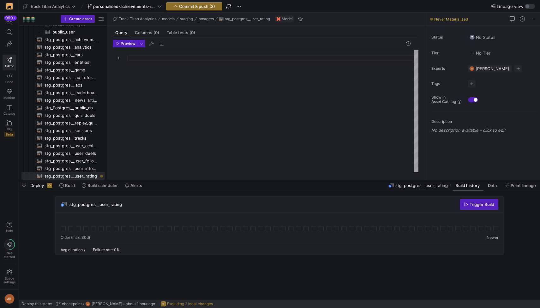
click at [153, 64] on div at bounding box center [272, 111] width 291 height 122
drag, startPoint x: 189, startPoint y: 86, endPoint x: 124, endPoint y: 69, distance: 66.7
click at [127, 69] on div "WITH source AS ( SELECT ` rating ` , ` timestamp ` , ` user_id ` , ` _y42_extra…" at bounding box center [272, 111] width 291 height 122
click at [187, 67] on div "WITH source AS ( SELECT ` rating ` , ` timestamp ` , ` user_id ` , ` _y42_extra…" at bounding box center [272, 111] width 291 height 122
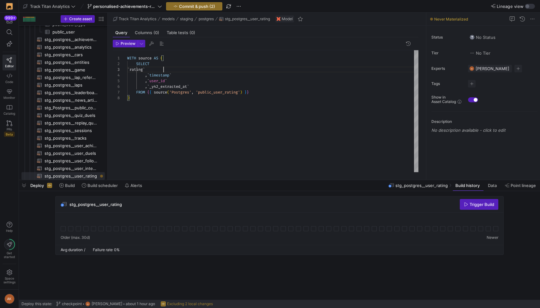
scroll to position [11, 36]
click at [149, 69] on div "WITH source AS ( SELECT ` rating ` , ` timestamp ` , ` user_id ` , ` _y42_extra…" at bounding box center [272, 111] width 291 height 122
click at [197, 77] on div "WITH source AS ( SELECT rating , timestamp , user_id , _y42_extracted_at FROM {…" at bounding box center [272, 111] width 291 height 122
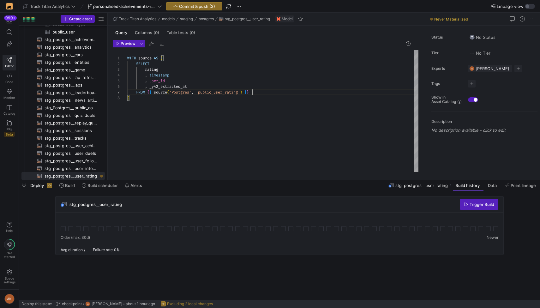
click at [266, 93] on div "WITH source AS ( SELECT rating , timestamp , user_id , _y42_extracted_at FROM {…" at bounding box center [272, 111] width 291 height 122
click at [235, 100] on div "WITH source AS ( SELECT rating , timestamp , user_id , _y42_extracted_at FROM {…" at bounding box center [272, 111] width 291 height 122
click at [279, 90] on div "WITH source AS ( SELECT rating , timestamp , user_id , _y42_extracted_at FROM {…" at bounding box center [272, 111] width 291 height 122
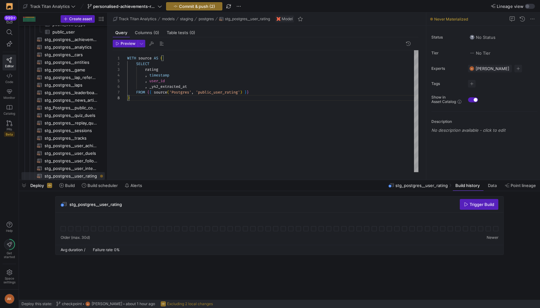
scroll to position [34, 125]
click at [264, 105] on div "WITH source AS ( SELECT rating , timestamp , user_id , _y42_extracted_at FROM {…" at bounding box center [272, 111] width 291 height 122
click at [266, 90] on div "WITH source AS ( SELECT rating , timestamp , user_id , _y42_extracted_at FROM {…" at bounding box center [272, 111] width 291 height 122
type textarea "WITH source AS ( SELECT rating , timestamp , user_id , _y42_extracted_at FROM {…"
